Goal: Transaction & Acquisition: Book appointment/travel/reservation

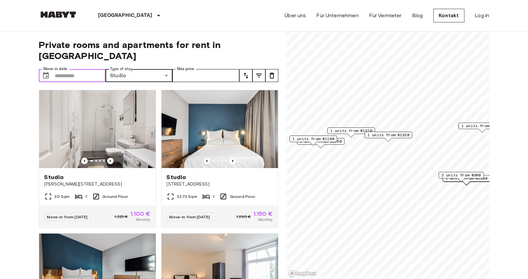
click at [87, 69] on input "Move-in date" at bounding box center [80, 75] width 51 height 13
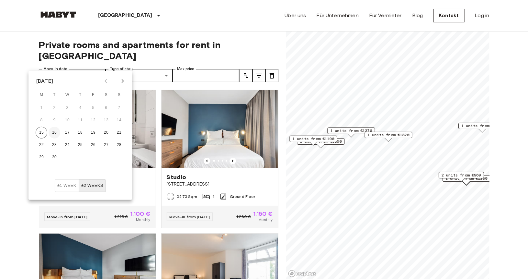
click at [57, 131] on button "16" at bounding box center [55, 133] width 12 height 12
type input "**********"
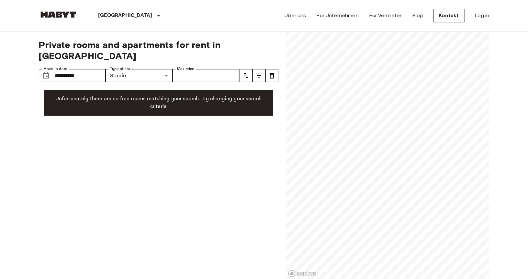
click at [194, 69] on input "Max price" at bounding box center [206, 75] width 67 height 13
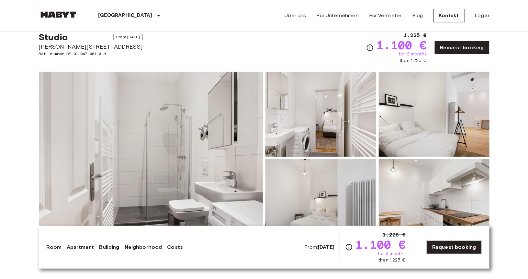
scroll to position [32, 0]
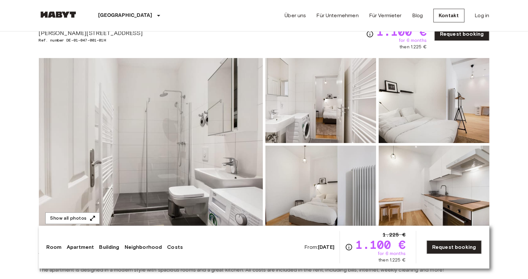
click at [149, 83] on img at bounding box center [151, 144] width 224 height 172
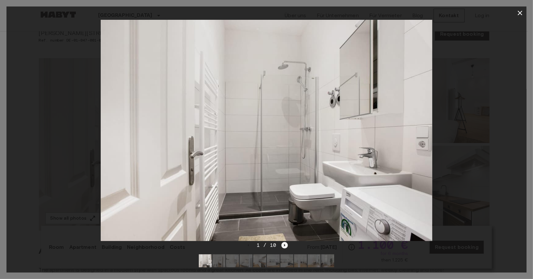
click at [282, 244] on icon "Next image" at bounding box center [285, 245] width 6 height 6
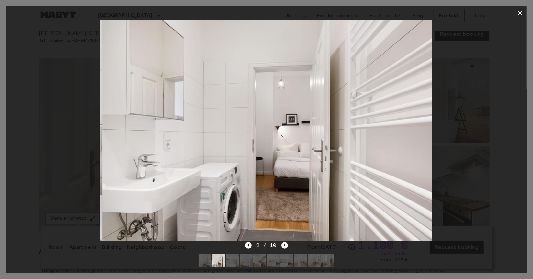
click at [282, 245] on icon "Next image" at bounding box center [285, 245] width 6 height 6
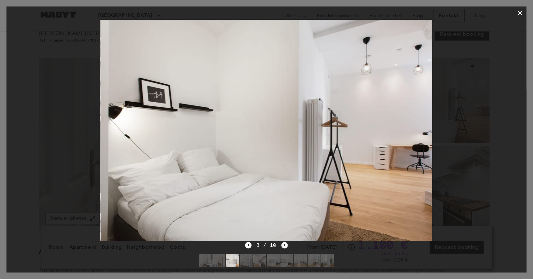
click at [283, 244] on icon "Next image" at bounding box center [285, 245] width 6 height 6
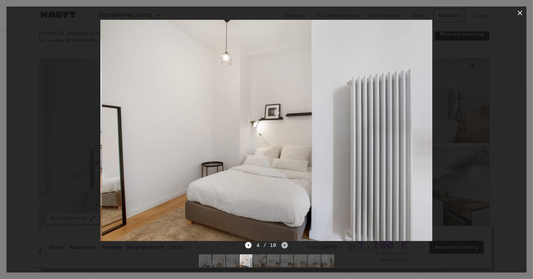
click at [283, 244] on icon "Next image" at bounding box center [285, 245] width 6 height 6
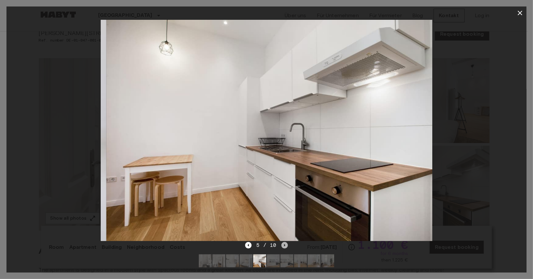
click at [284, 244] on icon "Next image" at bounding box center [285, 245] width 6 height 6
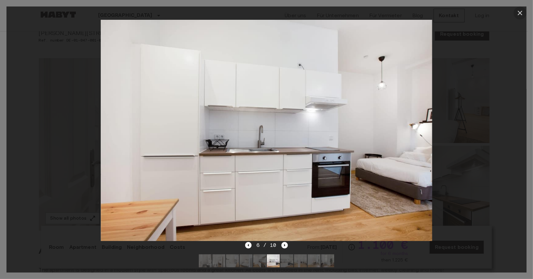
click at [516, 17] on button "button" at bounding box center [520, 12] width 13 height 13
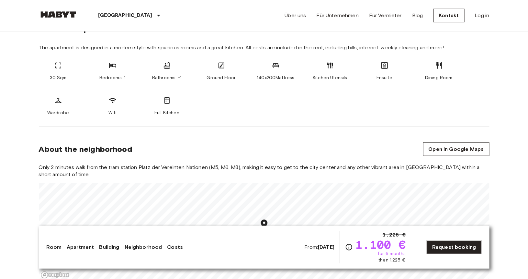
scroll to position [259, 0]
